Goal: Complete application form

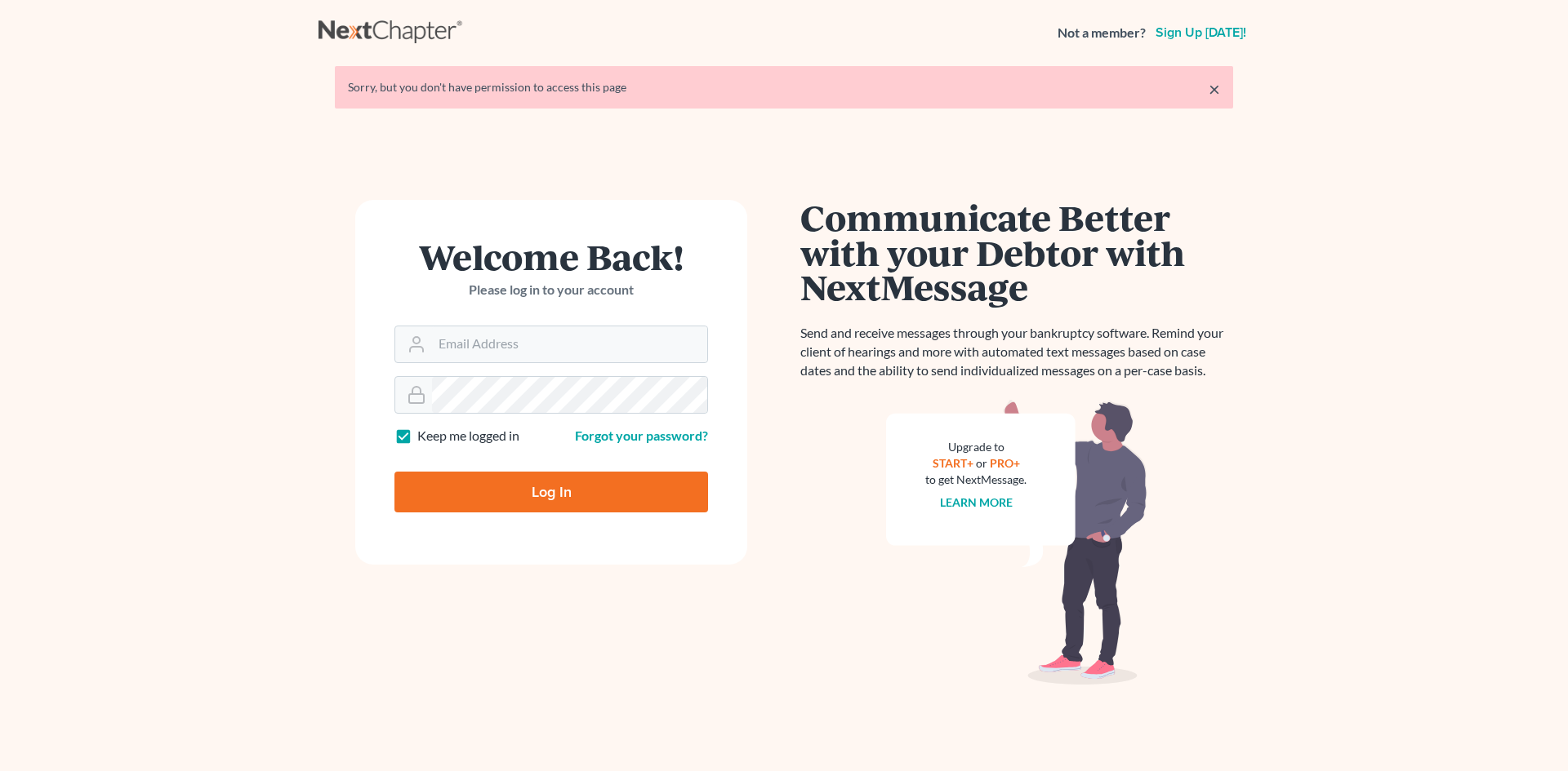
type input "[EMAIL_ADDRESS][DOMAIN_NAME]"
type input "Thinking..."
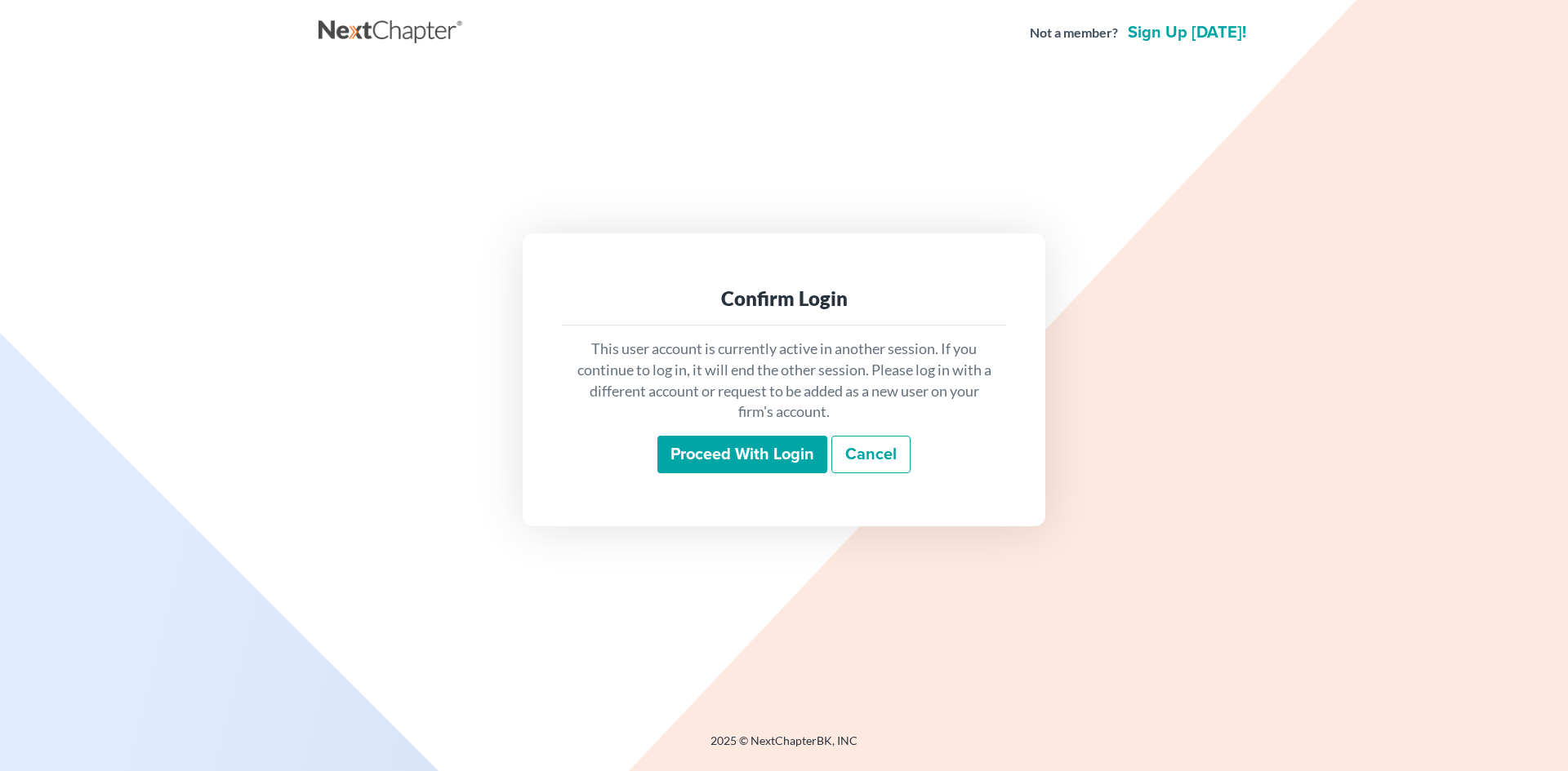
click at [696, 439] on input "Proceed with login" at bounding box center [742, 455] width 170 height 38
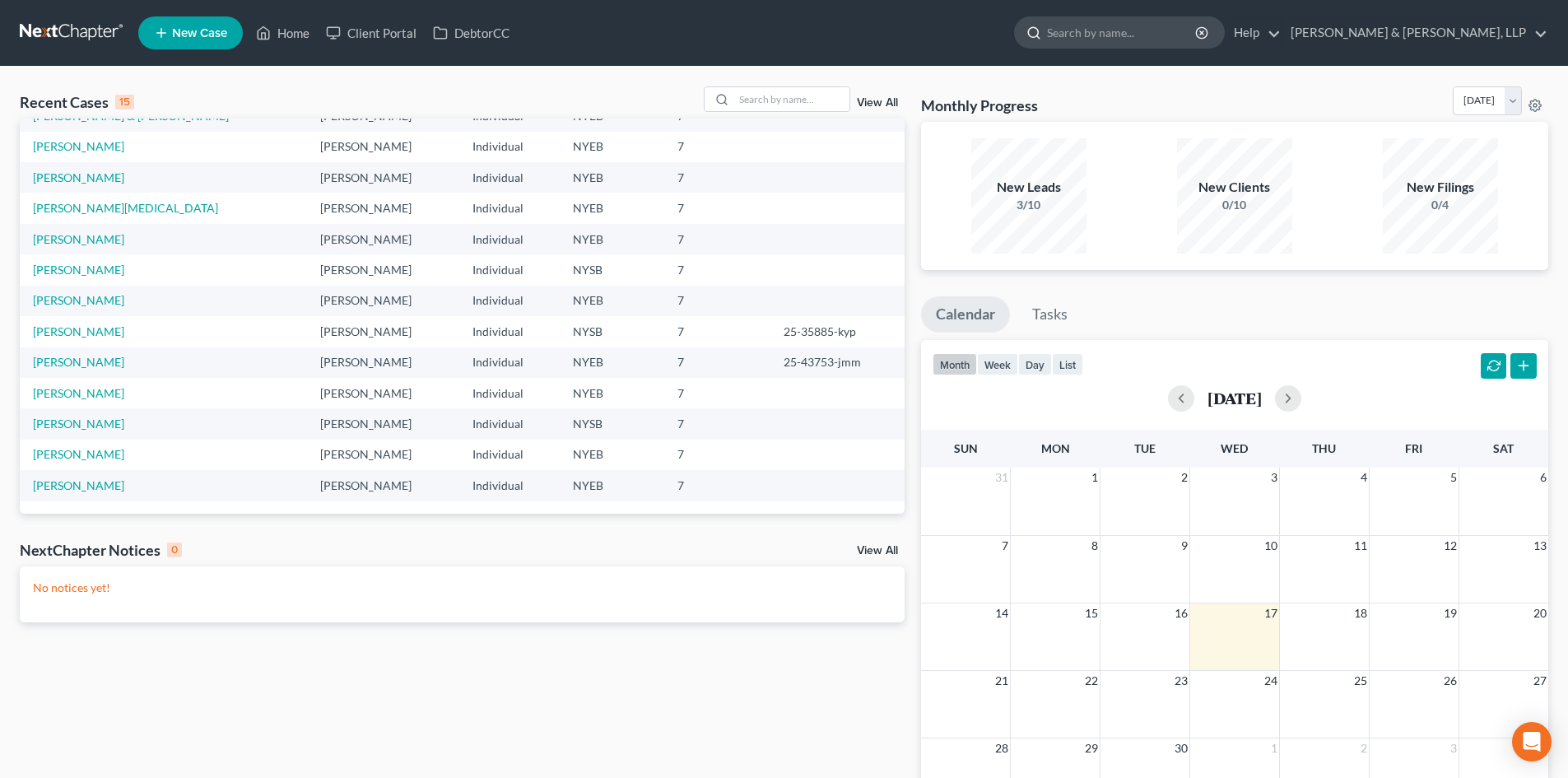
click at [1198, 17] on input "search" at bounding box center [1122, 33] width 151 height 31
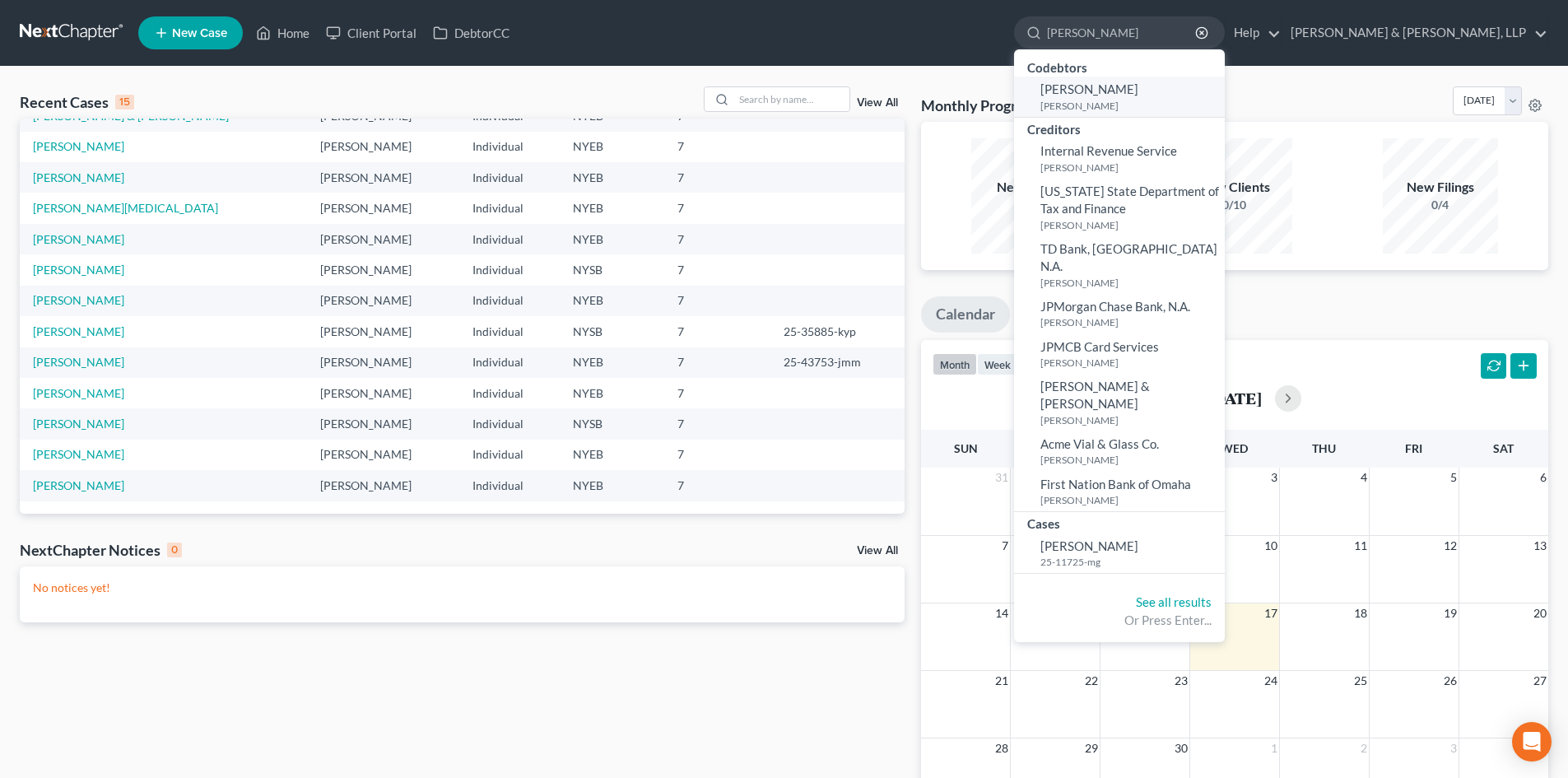
type input "[PERSON_NAME]"
click at [1221, 99] on small "[PERSON_NAME]" at bounding box center [1130, 105] width 180 height 14
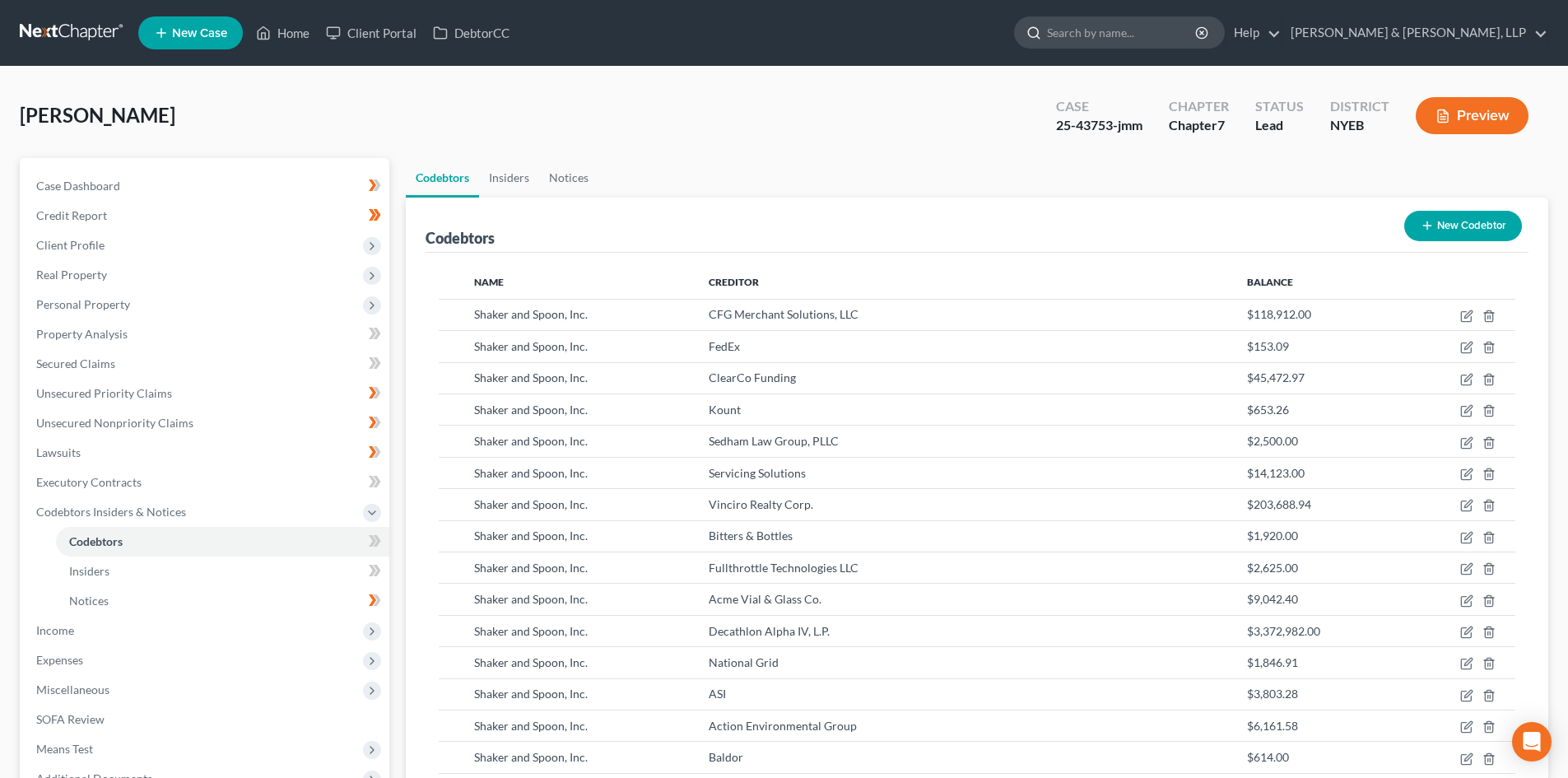
click at [1198, 42] on input "search" at bounding box center [1122, 33] width 151 height 31
click at [1198, 32] on input "search" at bounding box center [1122, 33] width 151 height 31
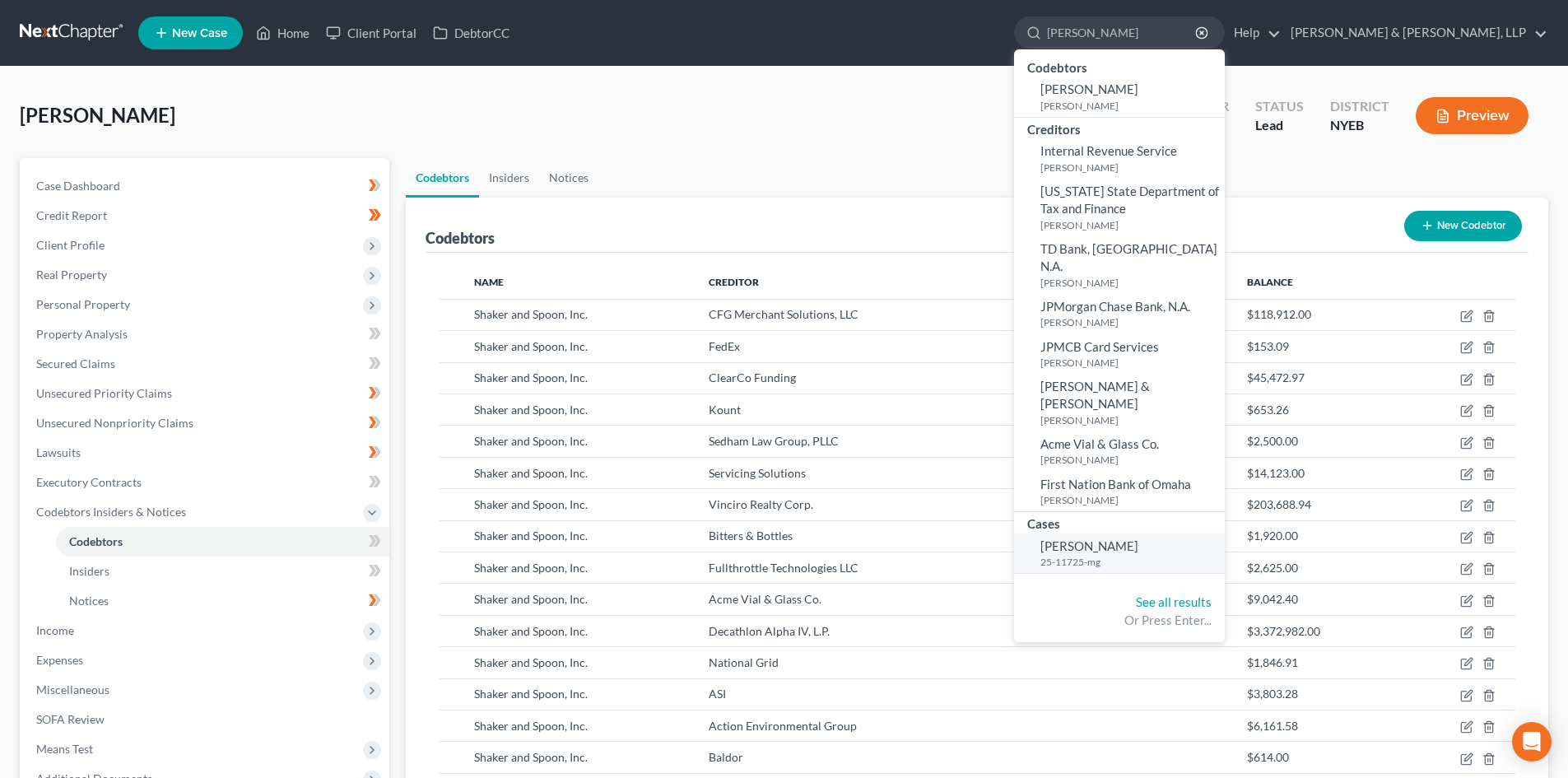
type input "[PERSON_NAME]"
click at [1225, 534] on link "[PERSON_NAME] 25-11725-mg" at bounding box center [1119, 554] width 211 height 41
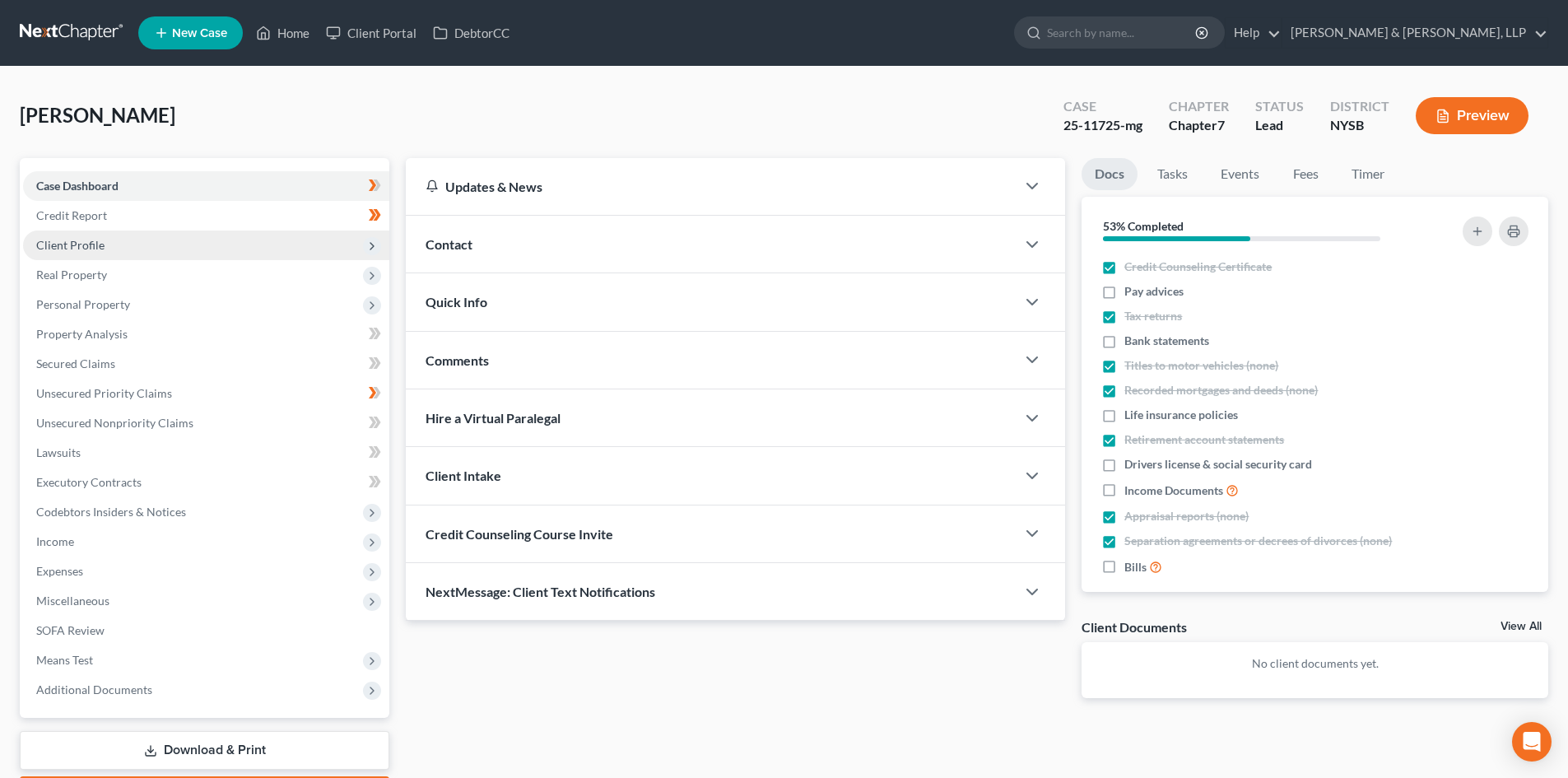
click at [98, 244] on span "Client Profile" at bounding box center [71, 244] width 69 height 14
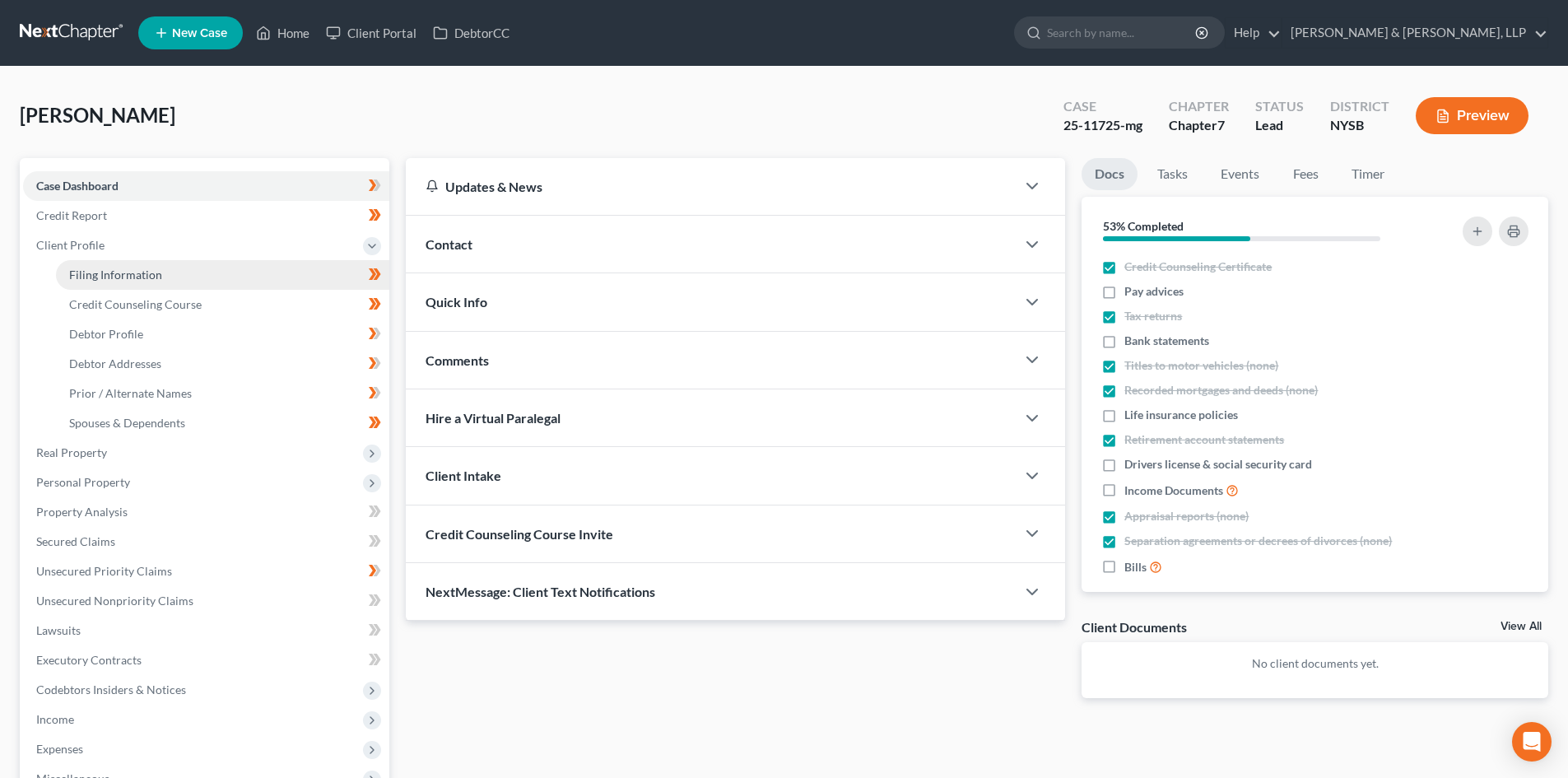
click at [136, 285] on link "Filing Information" at bounding box center [222, 275] width 334 height 30
select select "0"
select select "3"
select select "0"
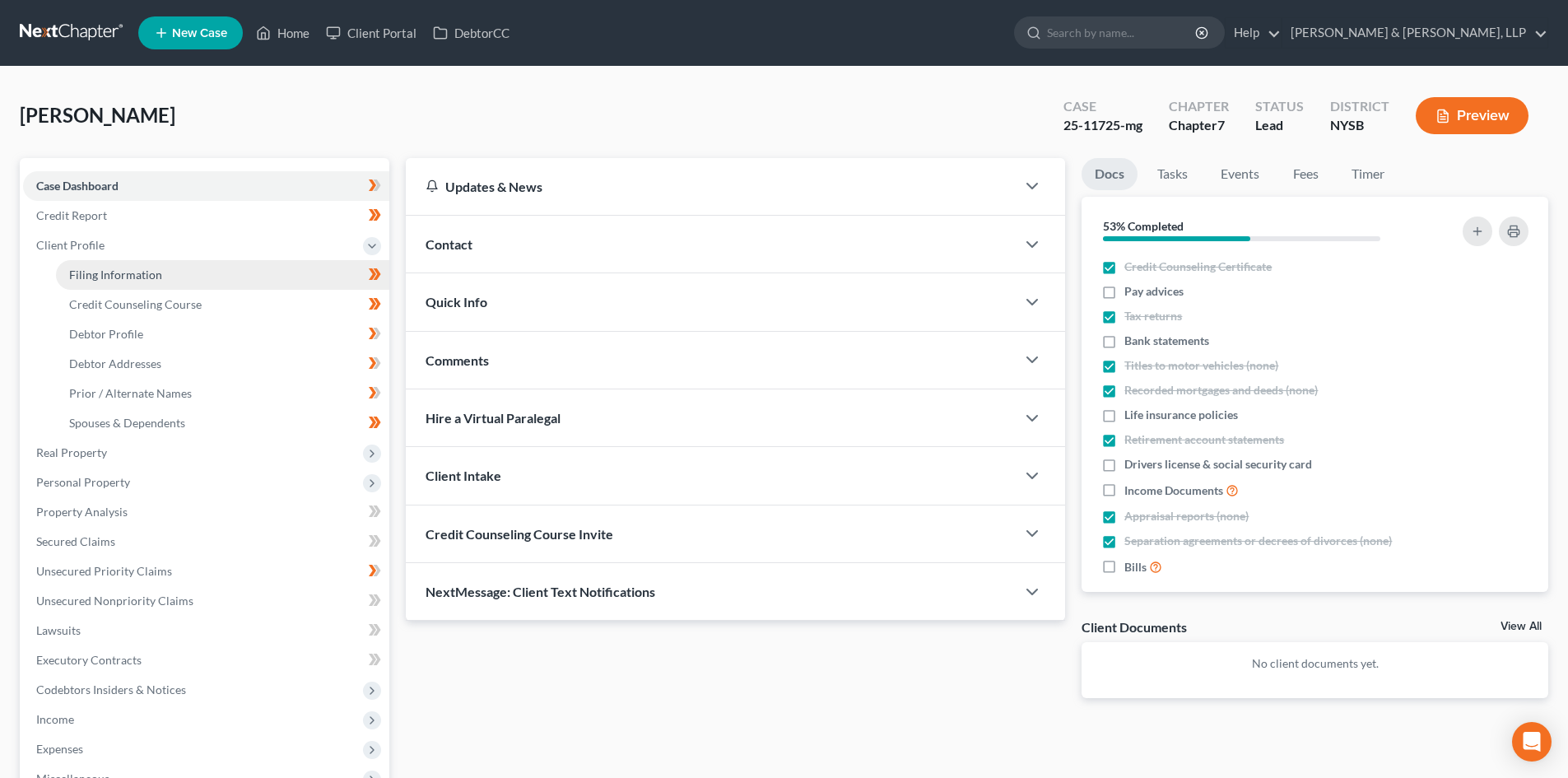
select select "55"
select select "35"
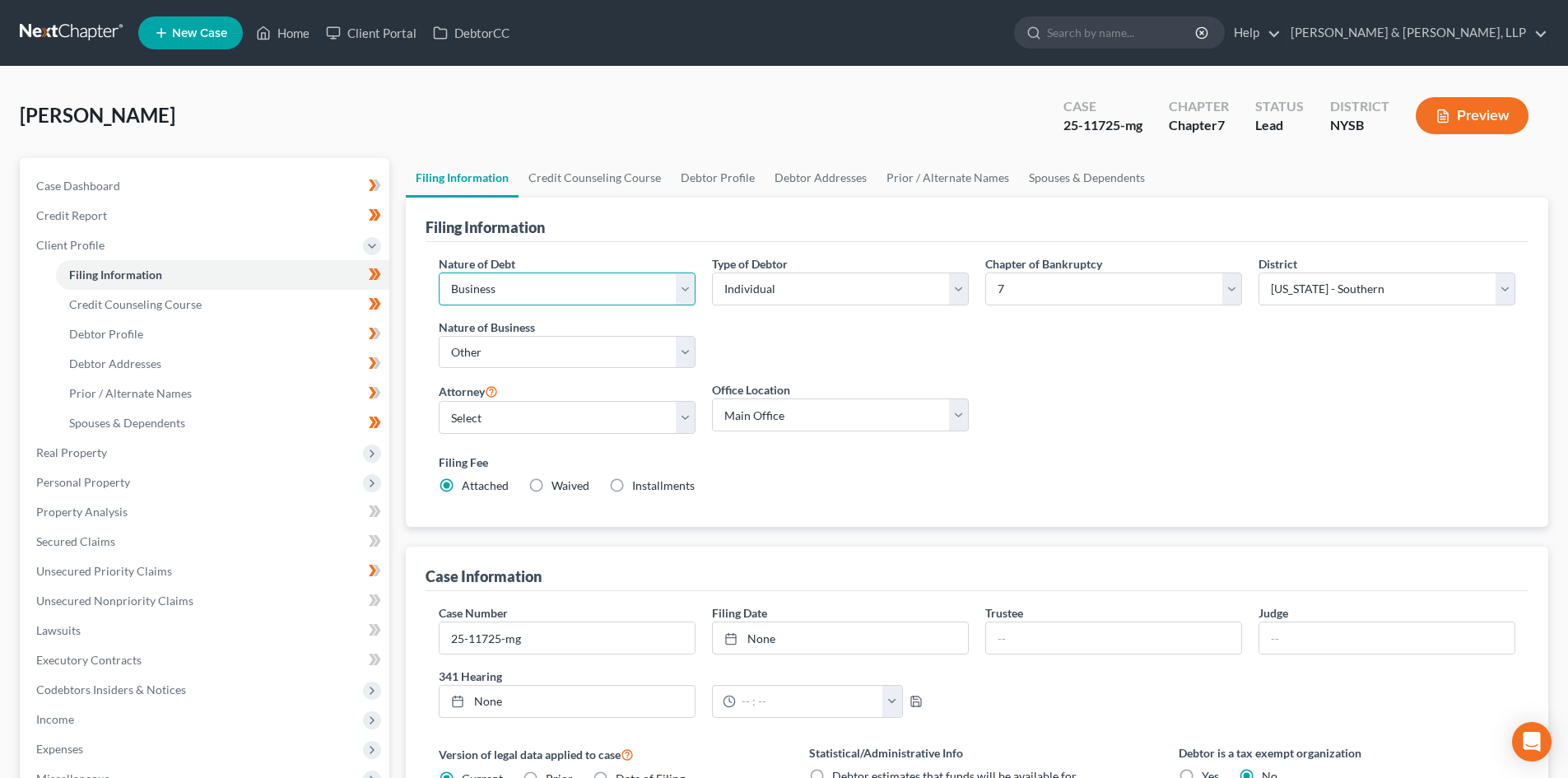
click at [575, 289] on select "Select Business Consumer Other" at bounding box center [567, 289] width 257 height 33
click at [1164, 379] on div "Chapter of Bankruptcy Select 7 11 12 13" at bounding box center [1114, 318] width 273 height 127
click at [142, 327] on link "Debtor Profile" at bounding box center [222, 334] width 334 height 30
select select "0"
